Goal: Information Seeking & Learning: Learn about a topic

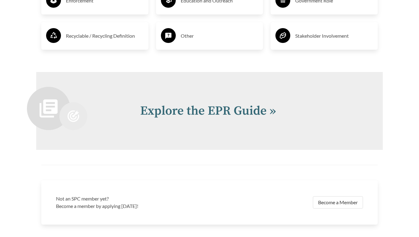
scroll to position [1256, 0]
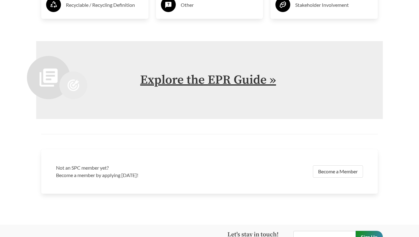
click at [181, 85] on link "Explore the EPR Guide »" at bounding box center [208, 79] width 136 height 15
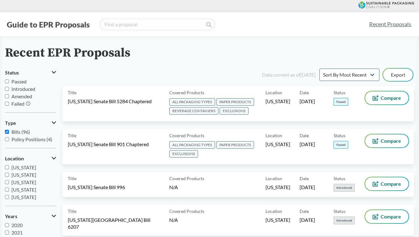
click at [6, 138] on input "Policy Positions (4)" at bounding box center [7, 139] width 4 height 4
checkbox input "true"
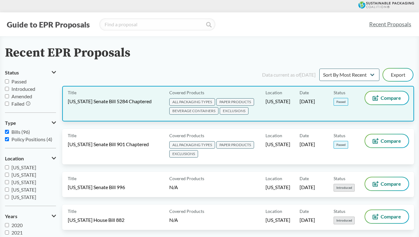
click at [358, 114] on div "Status Passed" at bounding box center [351, 104] width 34 height 24
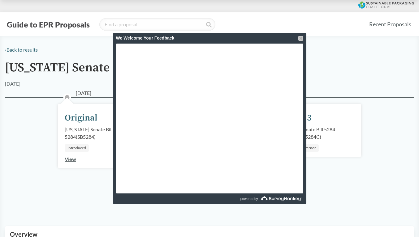
click at [301, 38] on div at bounding box center [300, 38] width 5 height 5
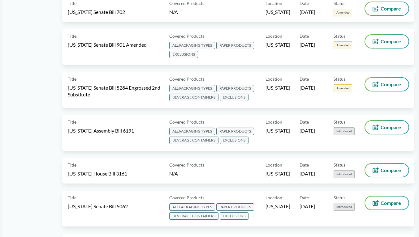
scroll to position [362, 0]
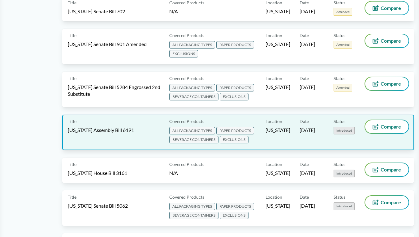
click at [120, 123] on div "Title [US_STATE] Assembly Bill 6191" at bounding box center [117, 132] width 99 height 24
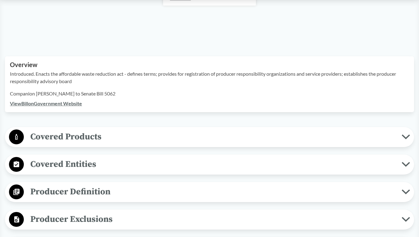
scroll to position [184, 0]
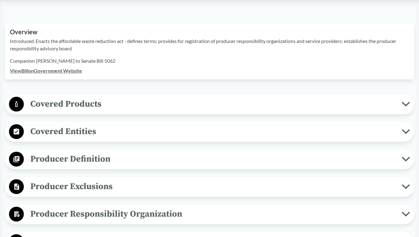
click at [115, 113] on div "Covered Products All Packaging Types Covered materials, packaging and paper pro…" at bounding box center [209, 104] width 409 height 20
click at [114, 108] on span "Covered Products" at bounding box center [213, 104] width 378 height 14
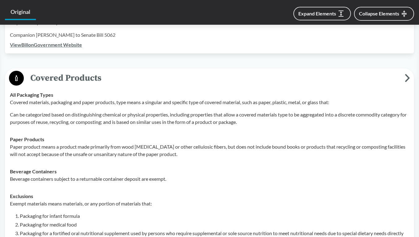
scroll to position [0, 0]
